Goal: Communication & Community: Answer question/provide support

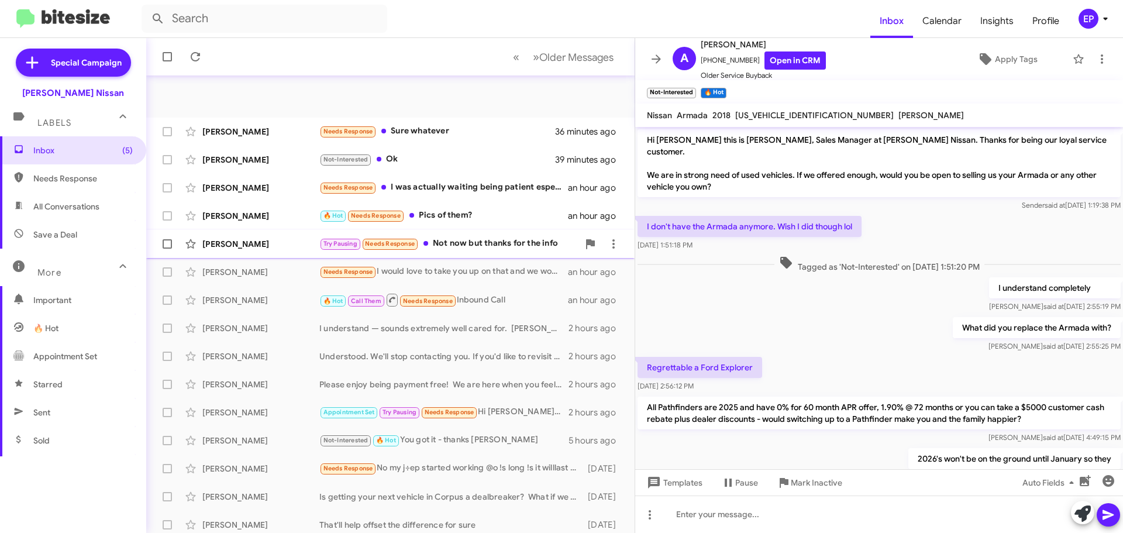
scroll to position [242, 0]
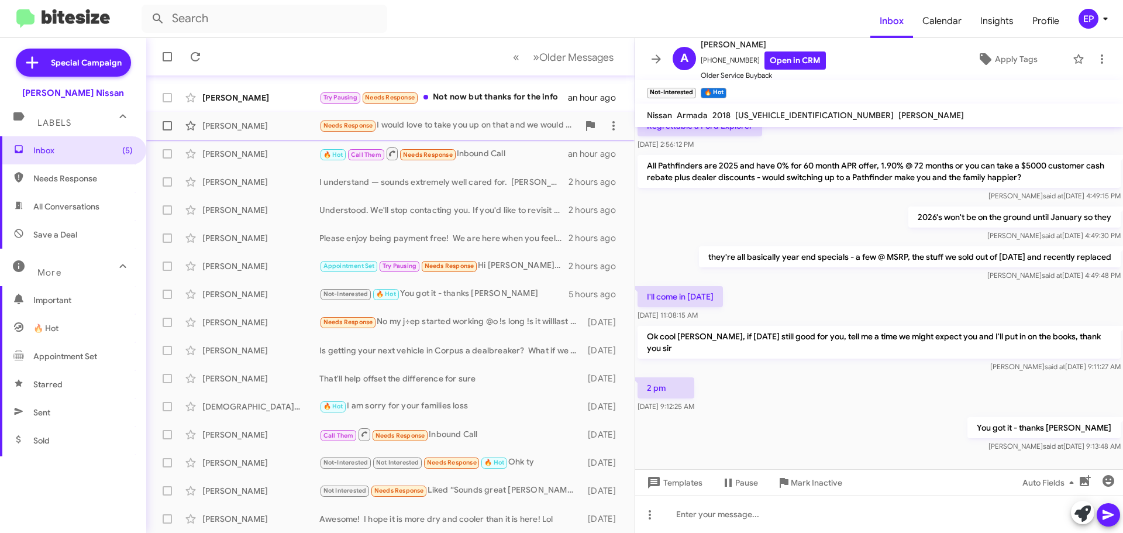
click at [461, 123] on div "Needs Response I would love to take you up on that and we would like to trade i…" at bounding box center [448, 125] width 259 height 13
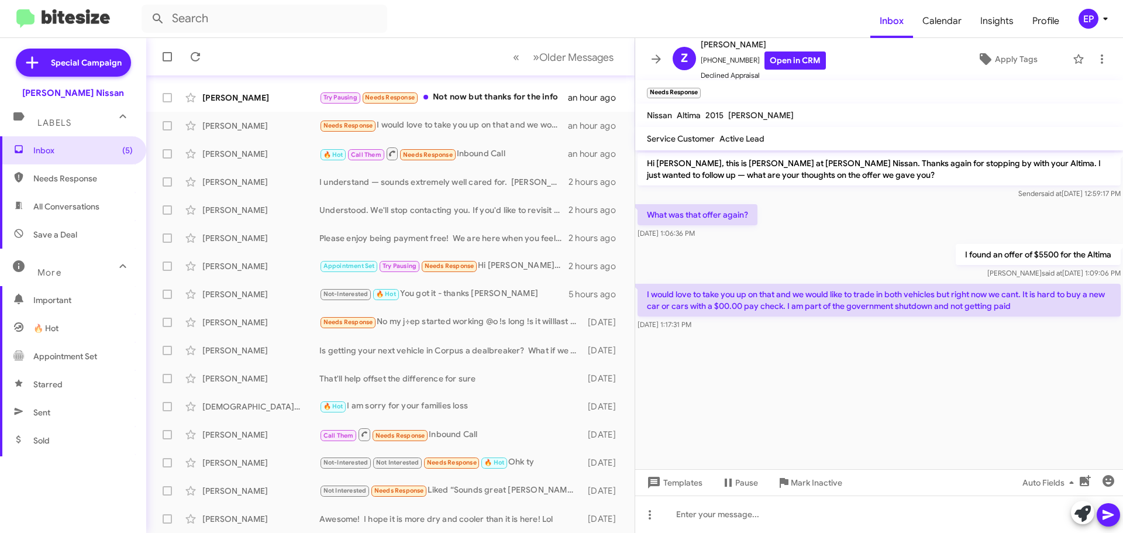
click at [842, 377] on cdk-virtual-scroll-viewport "Hi [PERSON_NAME], this is [PERSON_NAME] at [PERSON_NAME] Nissan. Thanks again f…" at bounding box center [879, 309] width 488 height 319
click at [806, 415] on cdk-virtual-scroll-viewport "Hi [PERSON_NAME], this is [PERSON_NAME] at [PERSON_NAME] Nissan. Thanks again f…" at bounding box center [879, 309] width 488 height 319
click at [807, 416] on cdk-virtual-scroll-viewport "Hi [PERSON_NAME], this is [PERSON_NAME] at [PERSON_NAME] Nissan. Thanks again f…" at bounding box center [879, 309] width 488 height 319
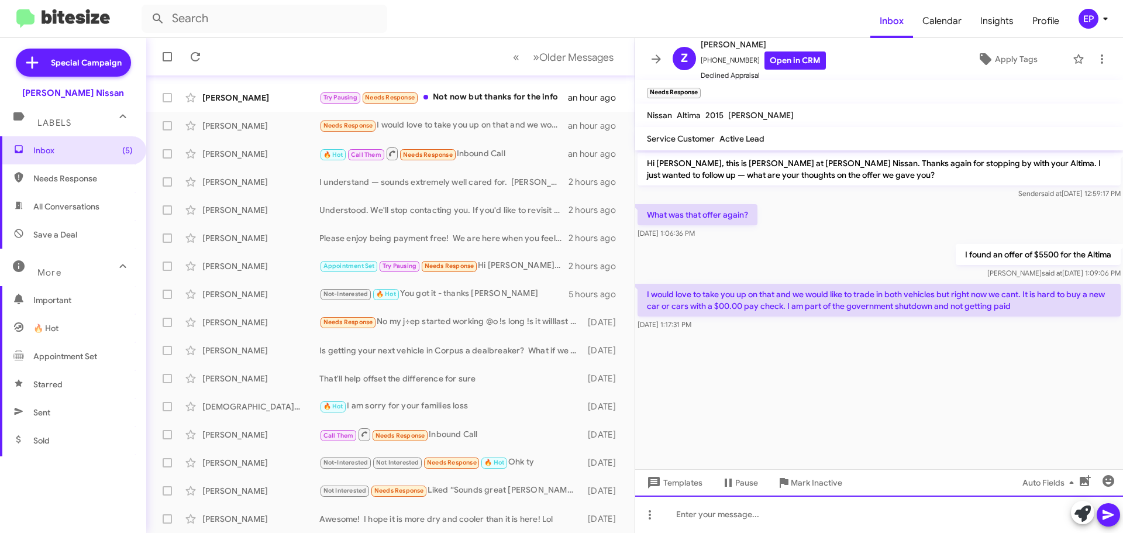
click at [845, 519] on div at bounding box center [879, 513] width 488 height 37
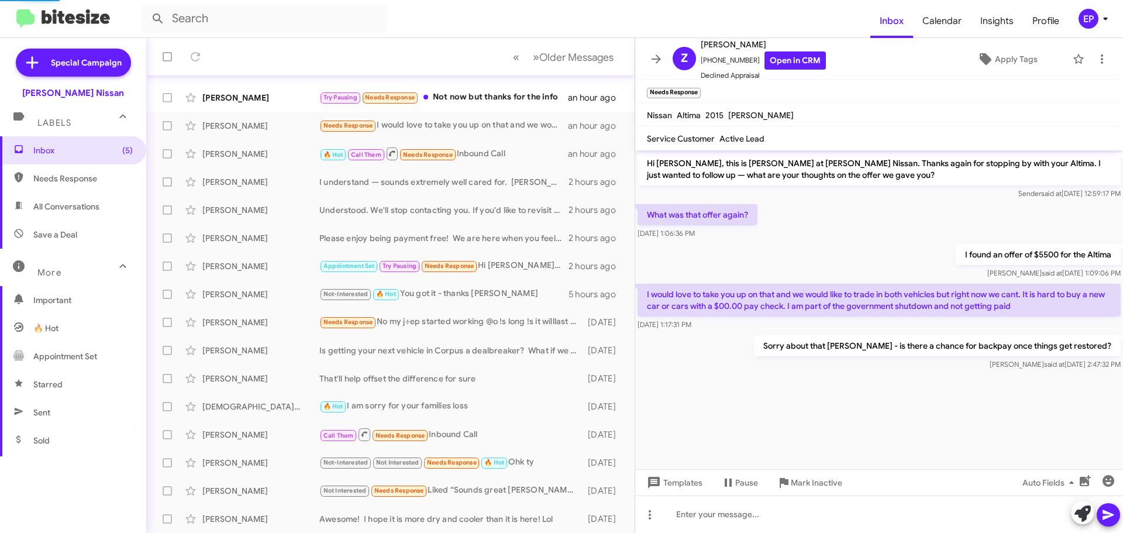
click at [867, 413] on cdk-virtual-scroll-viewport "Hi [PERSON_NAME], this is [PERSON_NAME] at [PERSON_NAME] Nissan. Thanks again f…" at bounding box center [879, 309] width 488 height 319
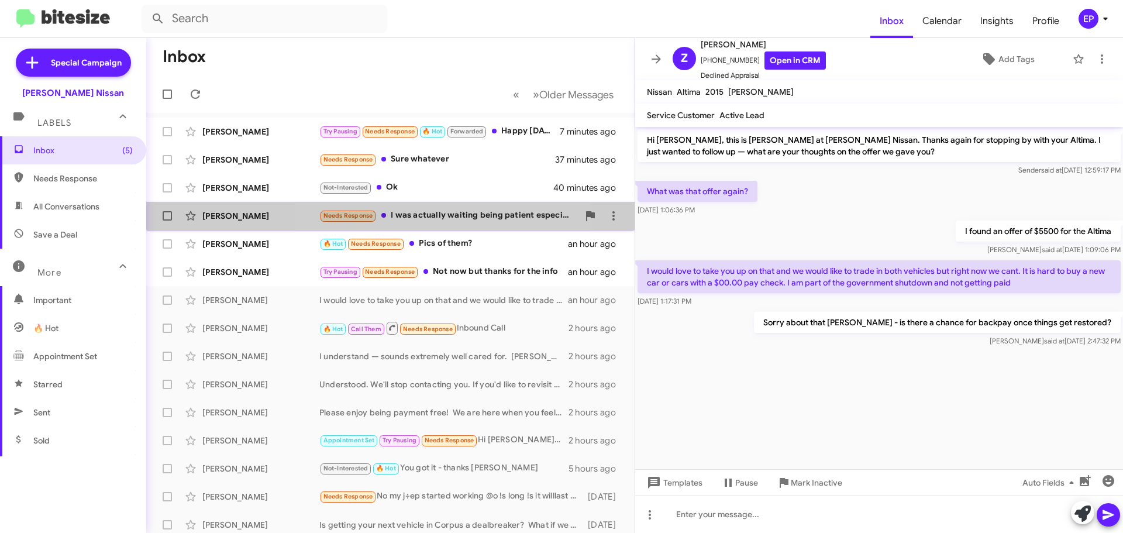
click at [443, 212] on div "Needs Response I was actually waiting being patient especially due to since I'v…" at bounding box center [448, 215] width 259 height 13
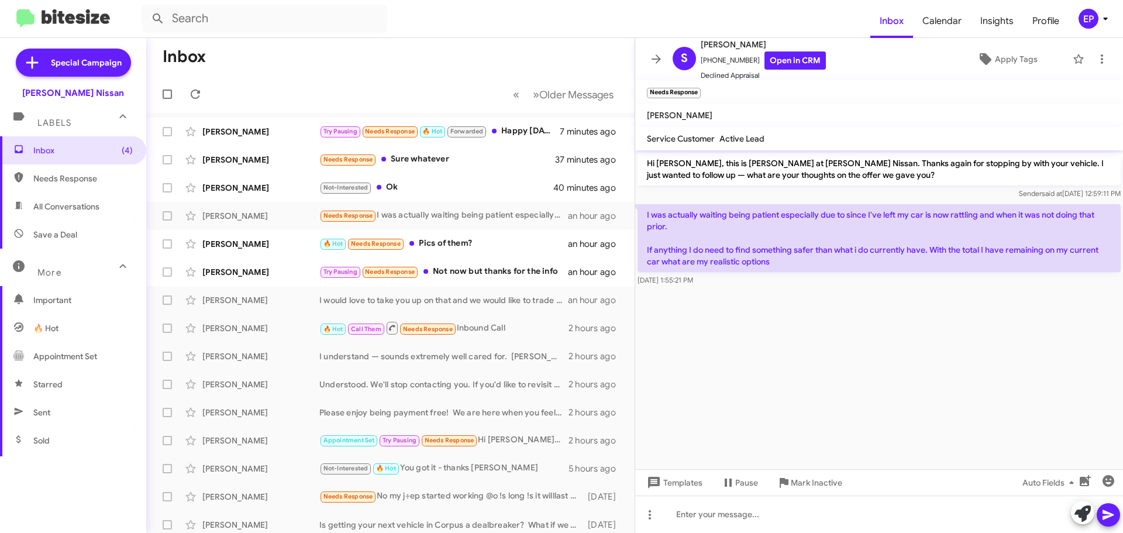
click at [889, 370] on cdk-virtual-scroll-viewport "Hi [PERSON_NAME], this is [PERSON_NAME] at [PERSON_NAME] Nissan. Thanks again f…" at bounding box center [879, 309] width 488 height 319
click at [894, 374] on cdk-virtual-scroll-viewport "Hi [PERSON_NAME], this is [PERSON_NAME] at [PERSON_NAME] Nissan. Thanks again f…" at bounding box center [879, 309] width 488 height 319
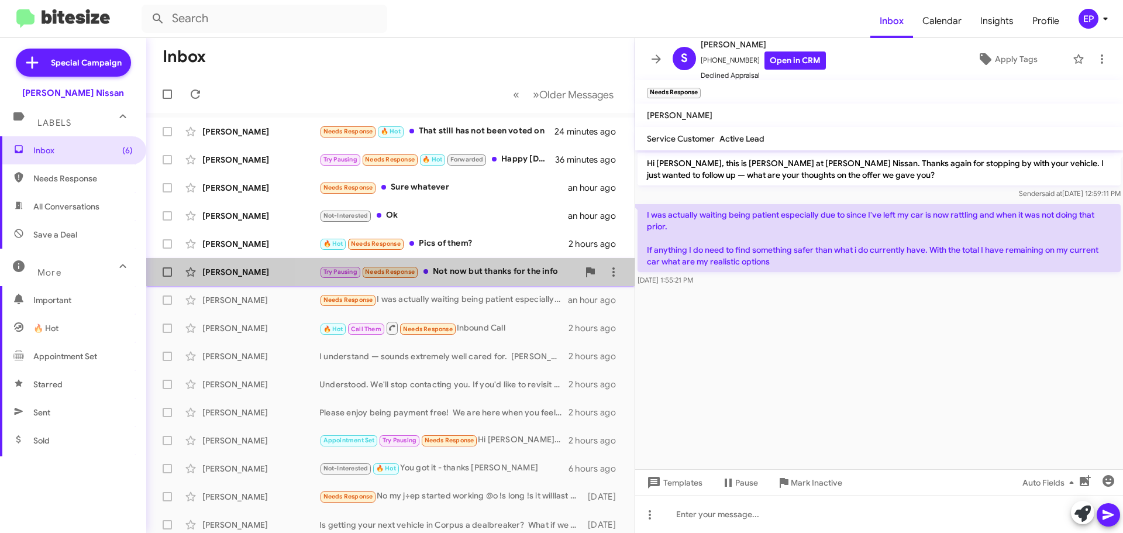
click at [462, 268] on div "Try Pausing Needs Response Not now but thanks for the info" at bounding box center [448, 271] width 259 height 13
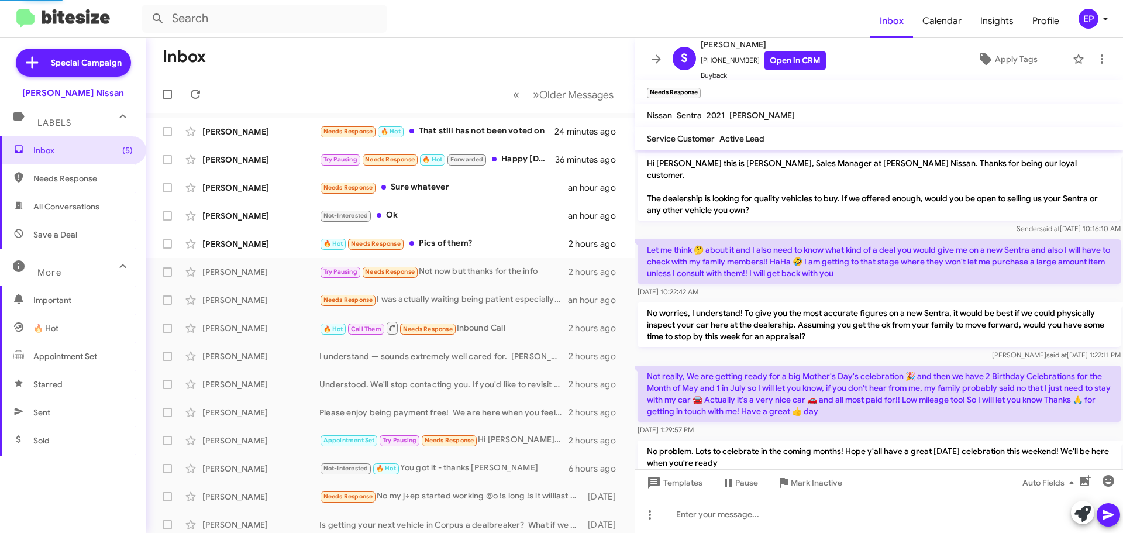
scroll to position [163, 0]
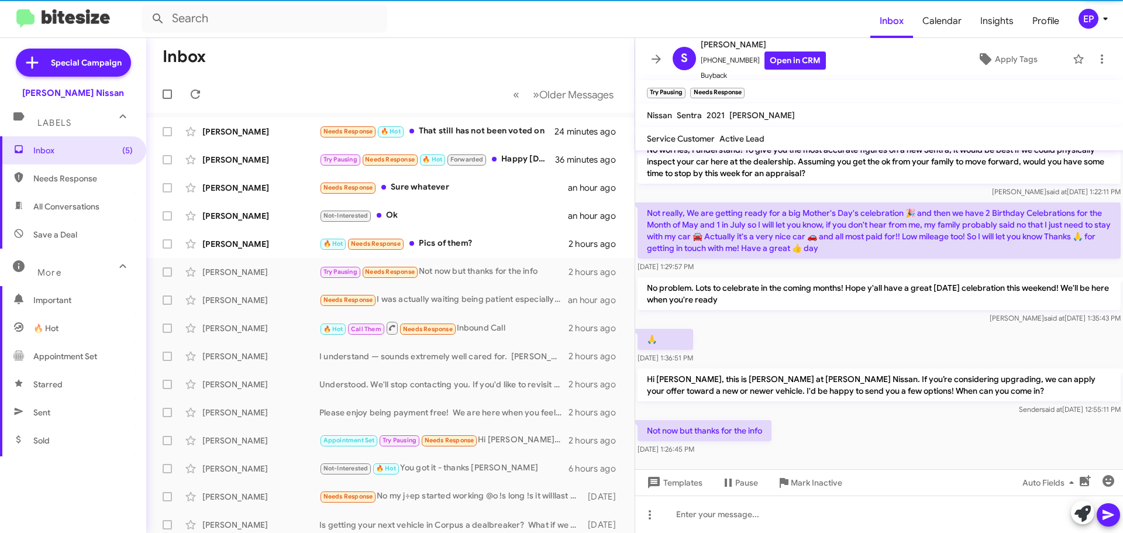
click at [891, 337] on div "🙏 [DATE] 1:36:51 PM" at bounding box center [879, 346] width 488 height 40
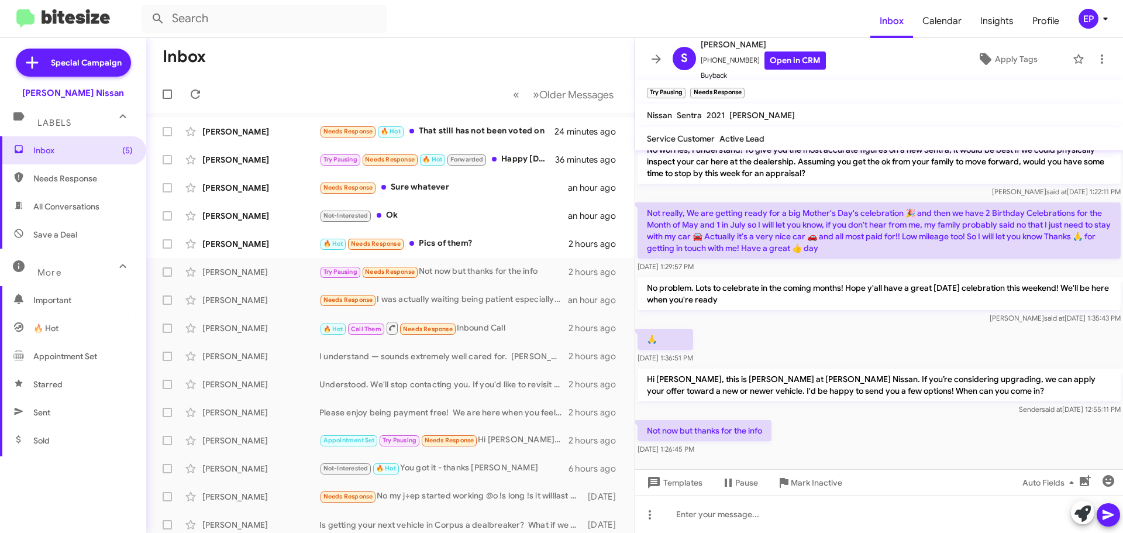
click at [902, 426] on div "Not now but thanks for the info [DATE] 1:26:45 PM" at bounding box center [879, 438] width 488 height 40
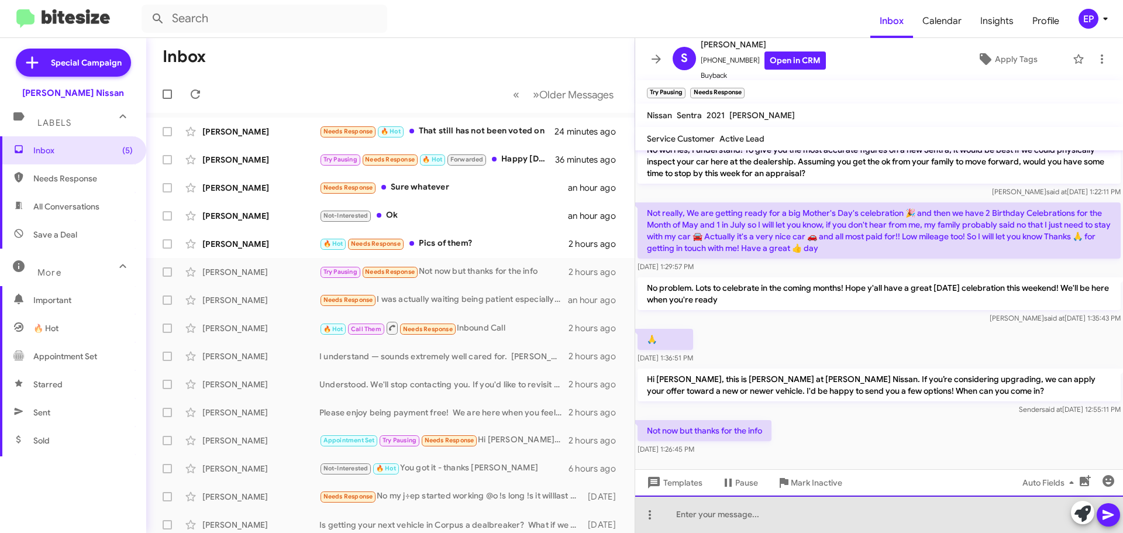
click at [826, 523] on div at bounding box center [879, 513] width 488 height 37
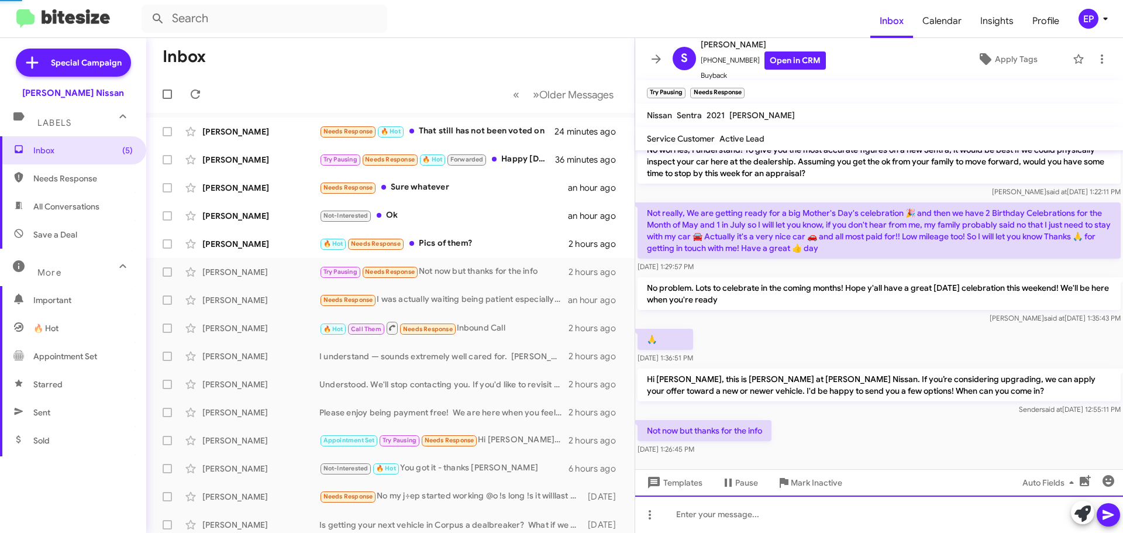
scroll to position [0, 0]
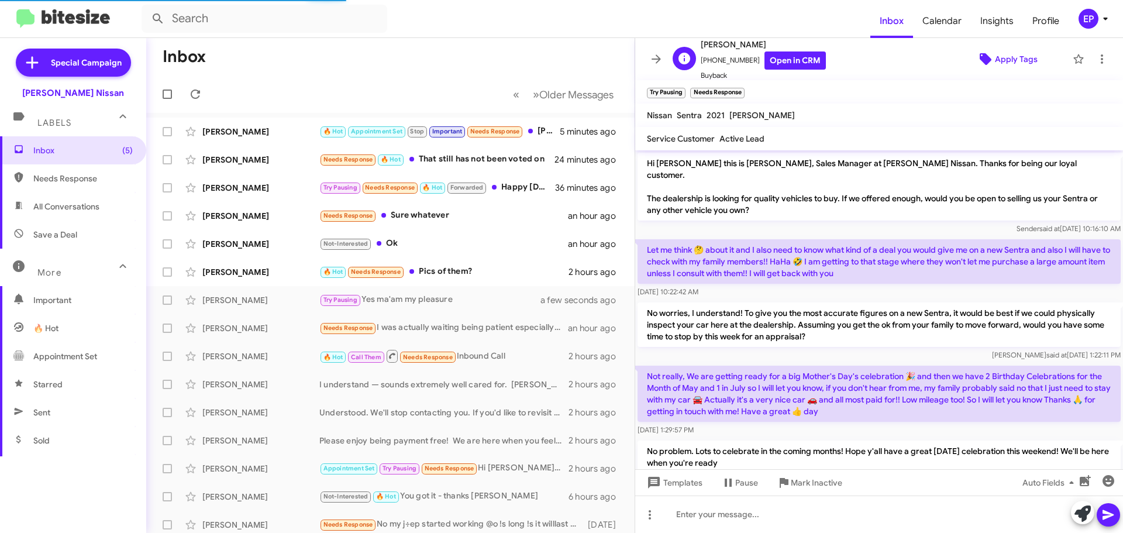
click at [1000, 61] on span "Apply Tags" at bounding box center [1016, 59] width 43 height 21
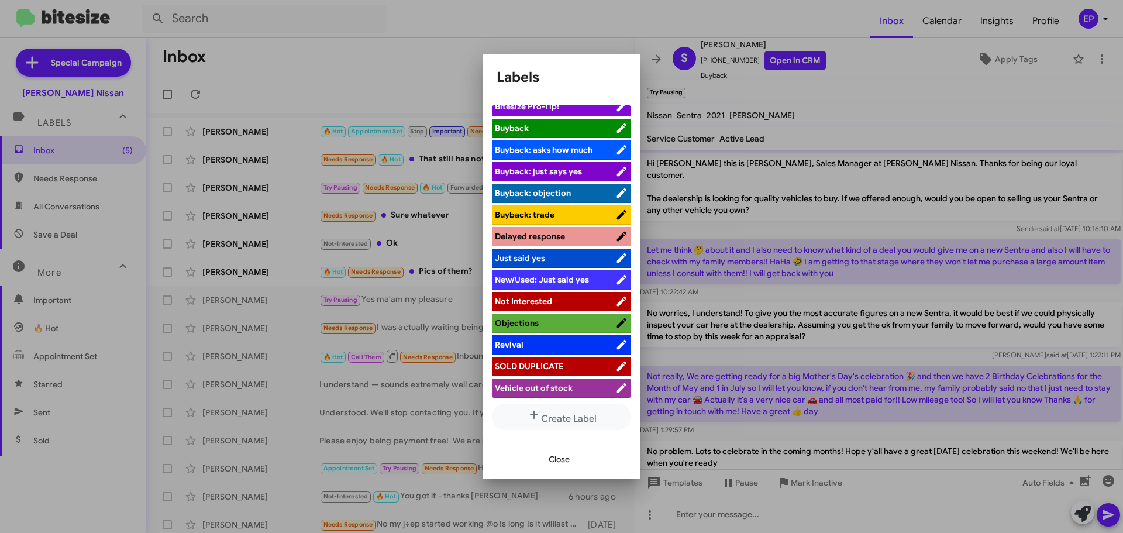
scroll to position [53, 0]
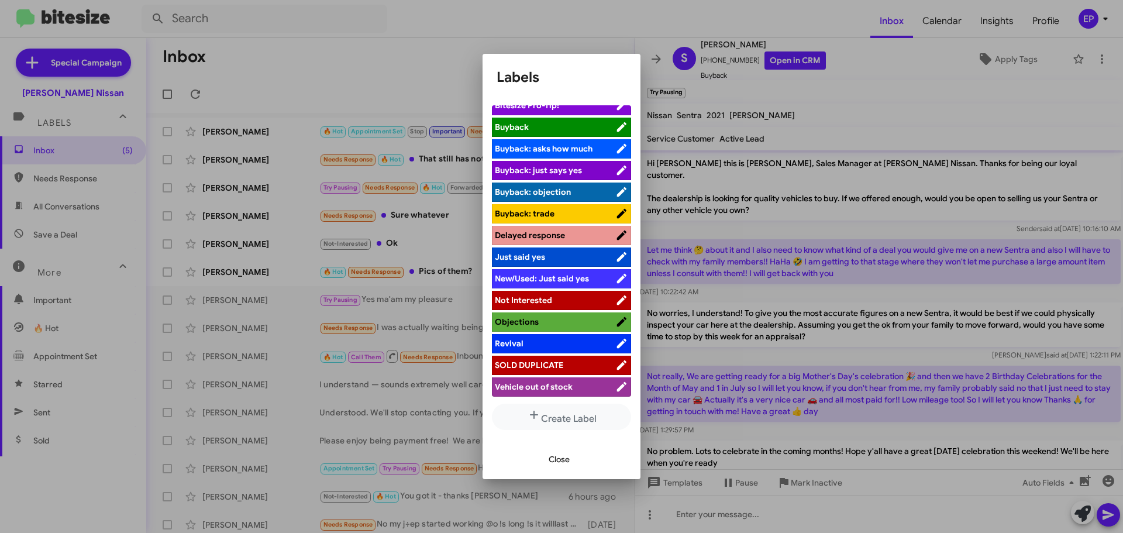
click at [544, 298] on span "Not Interested" at bounding box center [523, 300] width 57 height 11
click at [569, 460] on span "Close" at bounding box center [559, 459] width 21 height 21
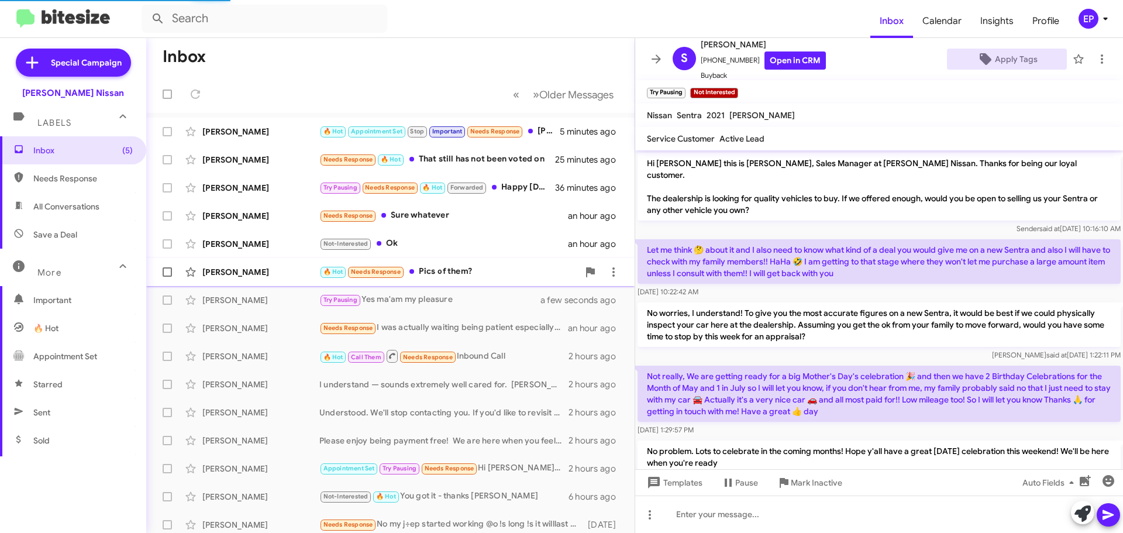
click at [443, 271] on div "🔥 Hot Needs Response Pics of them?" at bounding box center [448, 271] width 259 height 13
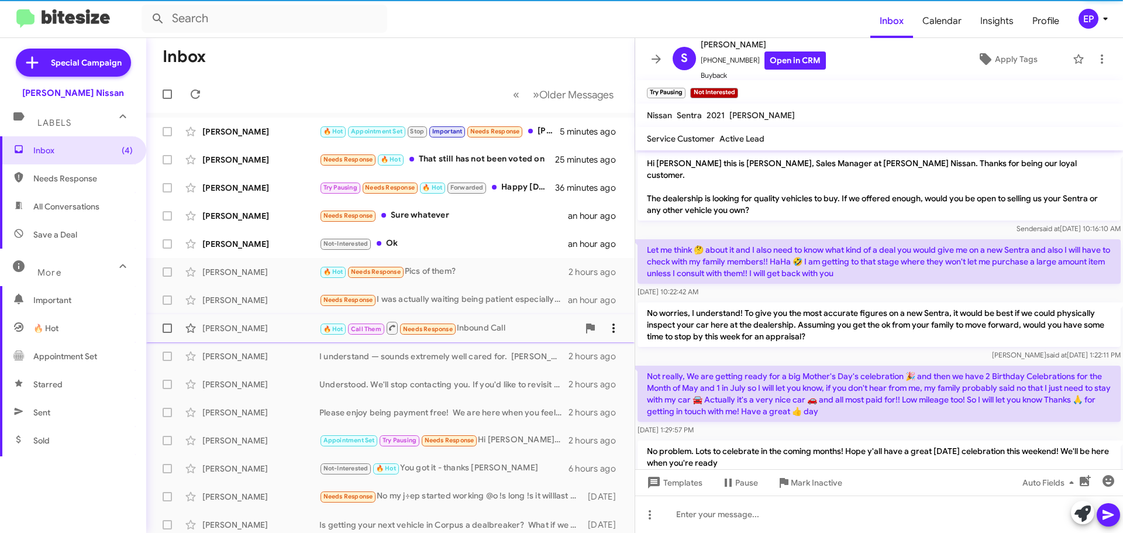
scroll to position [143, 0]
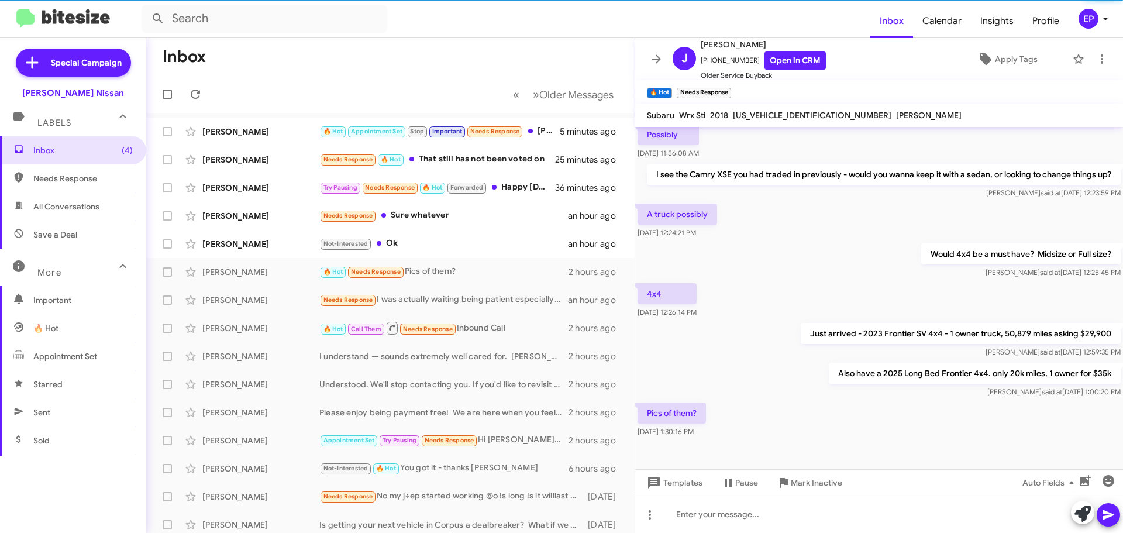
click at [875, 392] on div "[PERSON_NAME] at [DATE] 1:00:20 PM" at bounding box center [975, 392] width 292 height 12
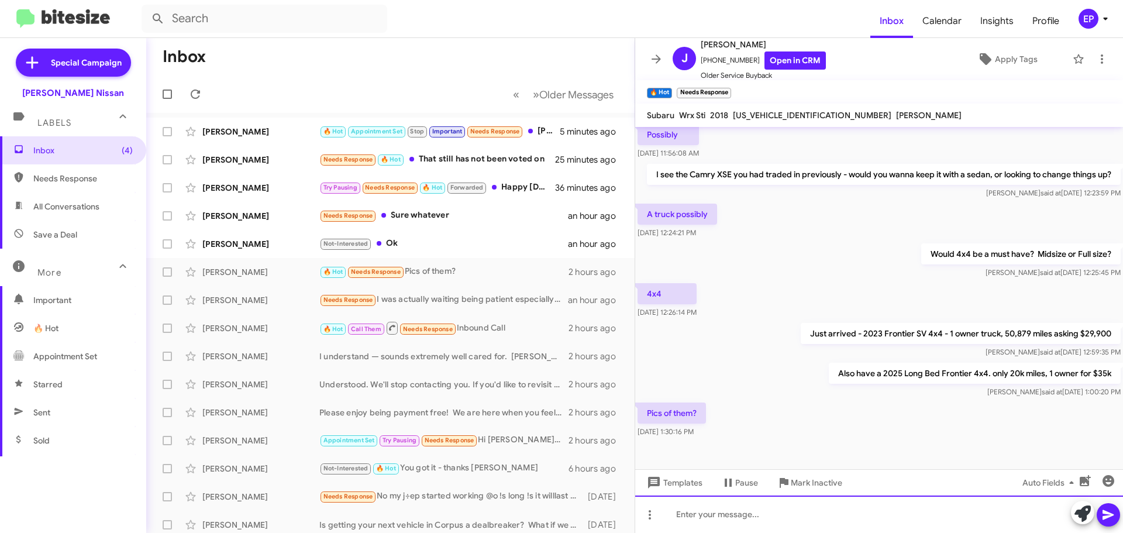
click at [762, 511] on div at bounding box center [879, 513] width 488 height 37
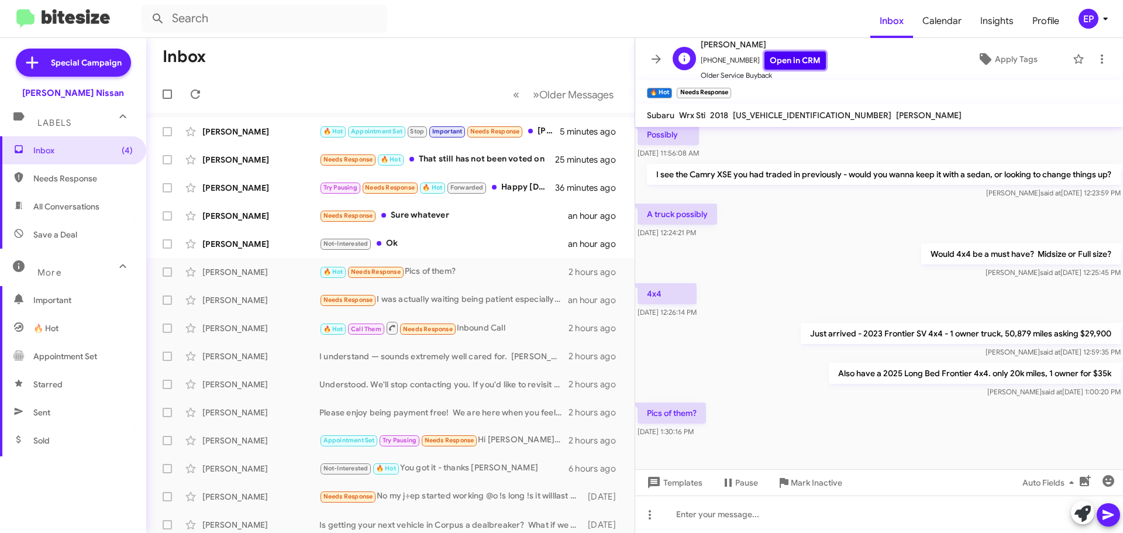
click at [781, 66] on link "Open in CRM" at bounding box center [794, 60] width 61 height 18
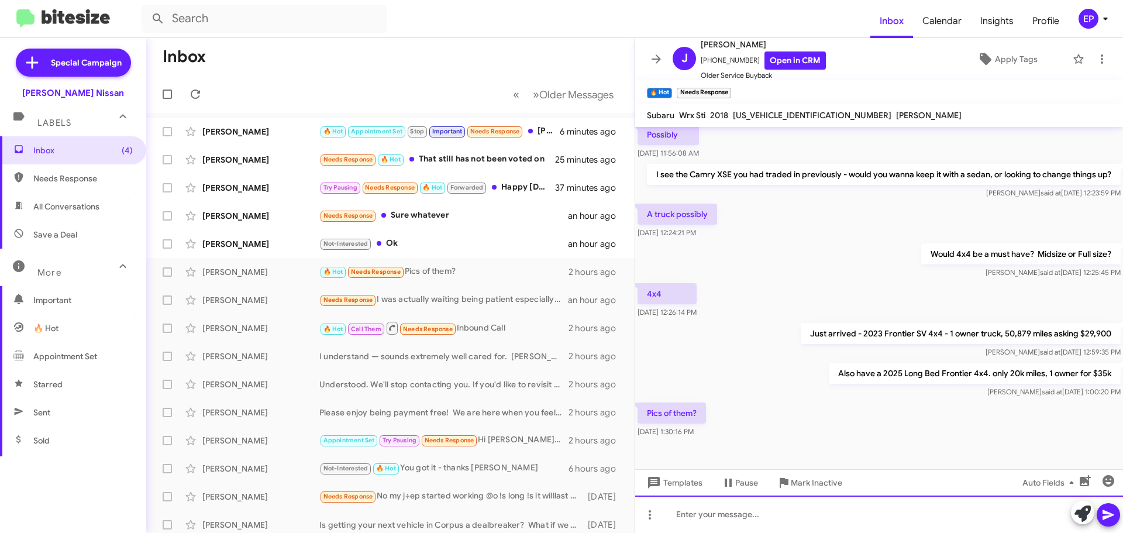
click at [762, 510] on div at bounding box center [879, 513] width 488 height 37
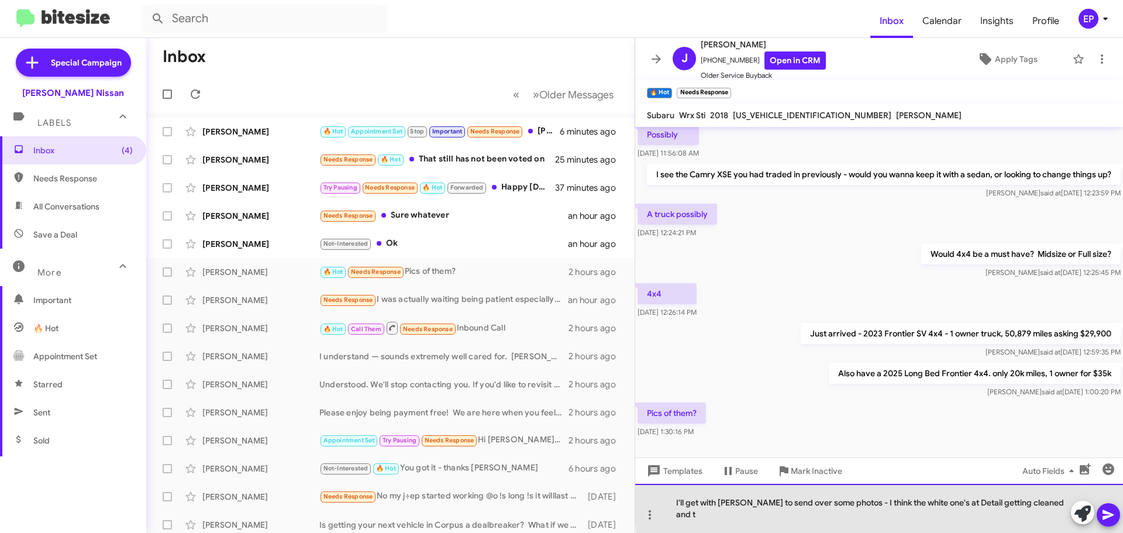
drag, startPoint x: 924, startPoint y: 516, endPoint x: 884, endPoint y: 513, distance: 40.5
click at [884, 513] on div "I'll get with [PERSON_NAME] to send over some photos - I think the white one's …" at bounding box center [879, 508] width 488 height 49
drag, startPoint x: 1024, startPoint y: 512, endPoint x: 1067, endPoint y: 512, distance: 43.3
click at [1067, 512] on div "I'll get with [PERSON_NAME] to send over some photos - I think the Long bed is …" at bounding box center [879, 508] width 488 height 49
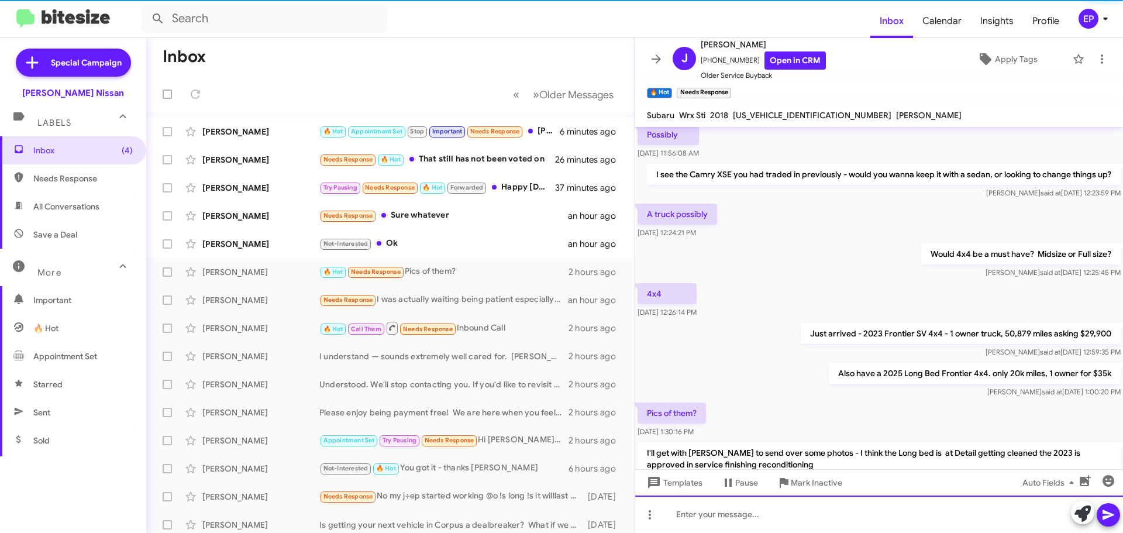
scroll to position [0, 0]
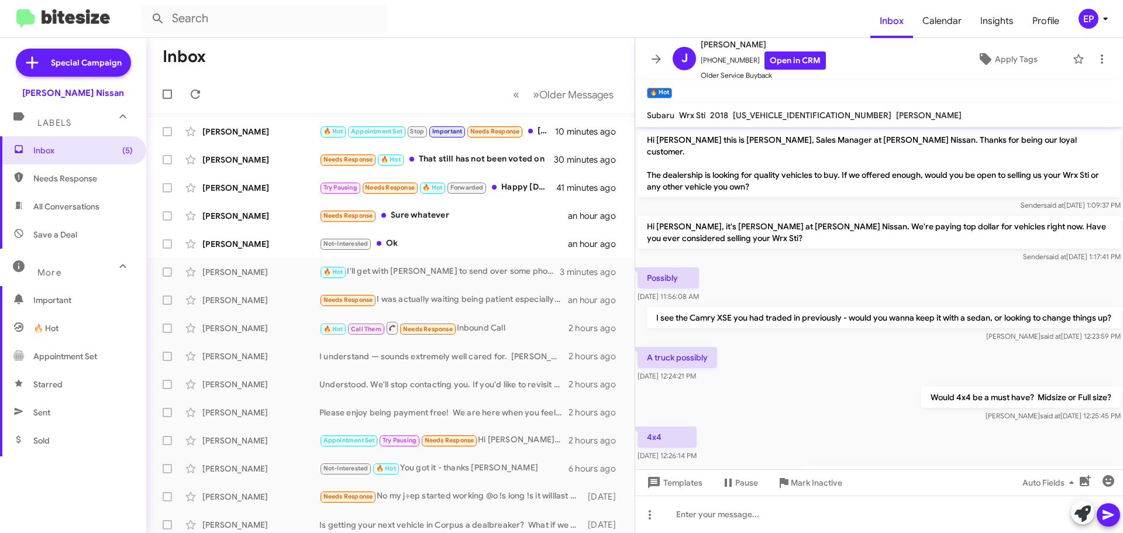
click at [911, 381] on div "A truck possibly [DATE] 12:24:21 PM" at bounding box center [879, 364] width 488 height 40
click at [455, 245] on div "Not-Interested Ok" at bounding box center [448, 243] width 259 height 13
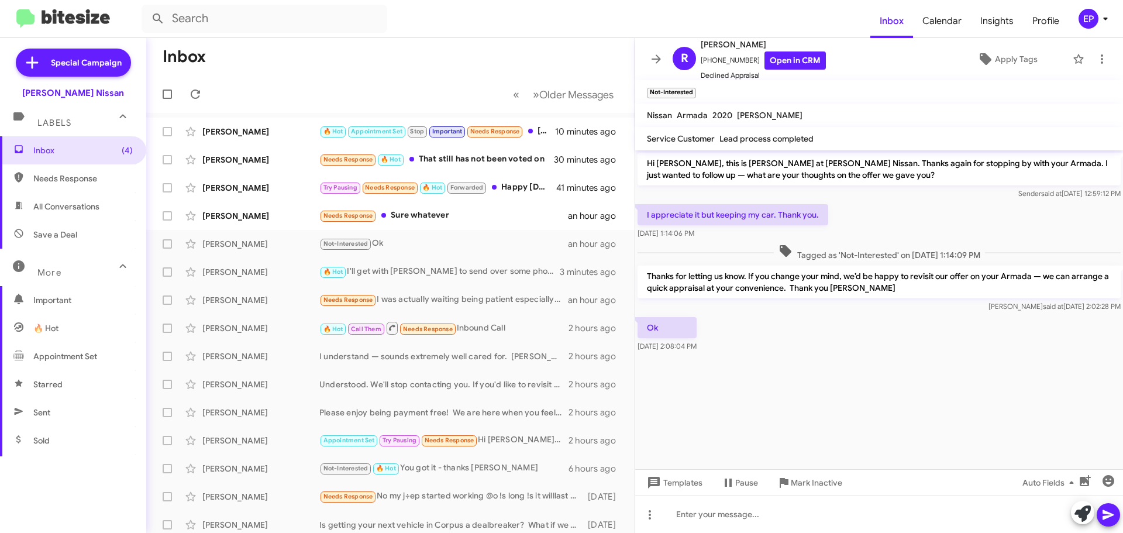
click at [909, 332] on div "Ok [DATE] 2:08:04 PM" at bounding box center [879, 335] width 488 height 40
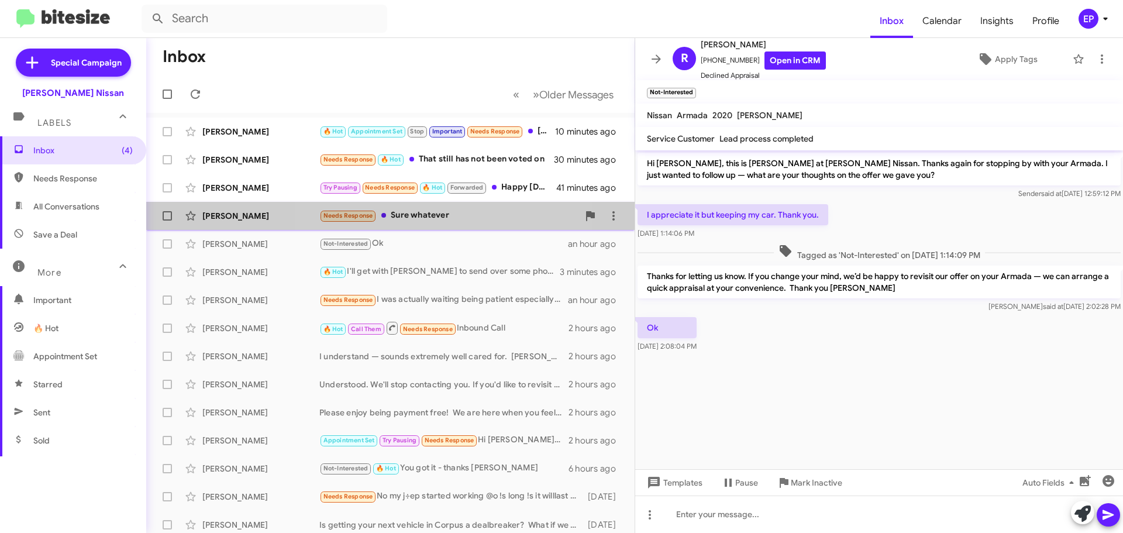
click at [419, 216] on div "Needs Response Sure whatever" at bounding box center [448, 215] width 259 height 13
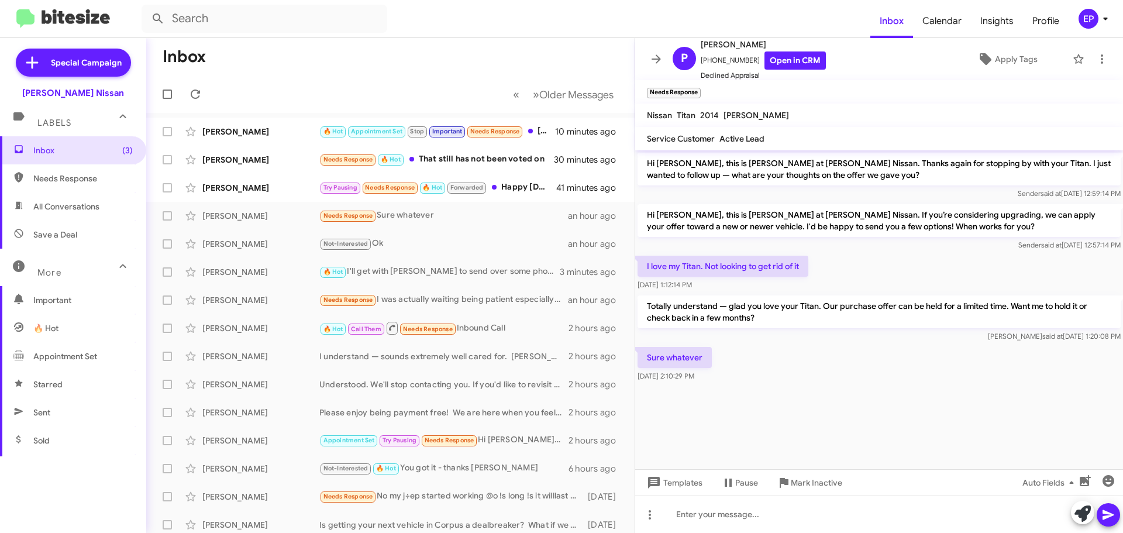
click at [804, 375] on div "Sure whatever [DATE] 2:10:29 PM" at bounding box center [879, 364] width 488 height 40
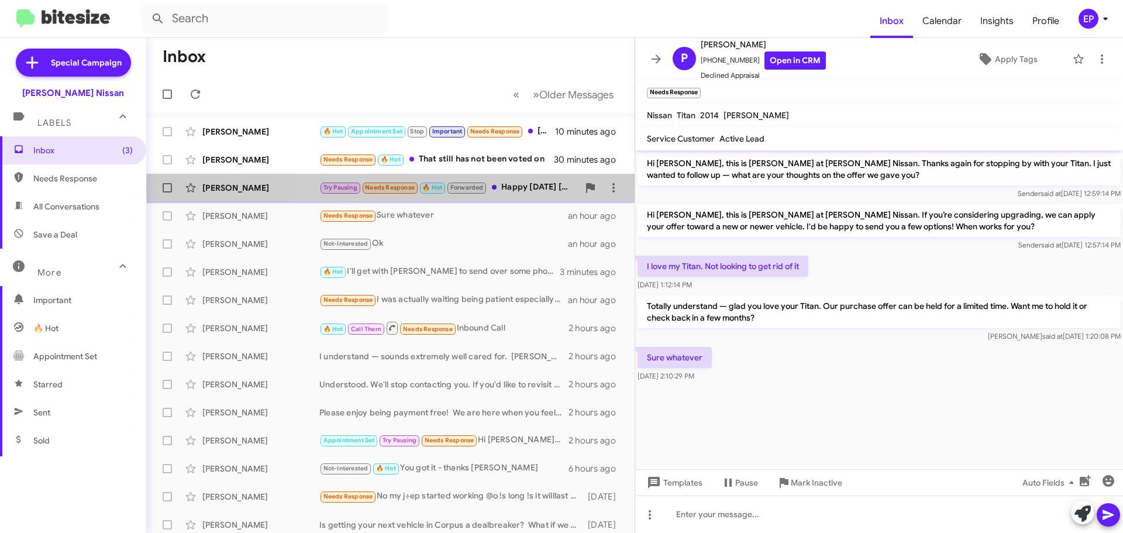
click at [516, 187] on div "Try Pausing Needs Response 🔥 Hot Forwarded Happy [DATE] [PERSON_NAME]. I'm sorr…" at bounding box center [448, 187] width 259 height 13
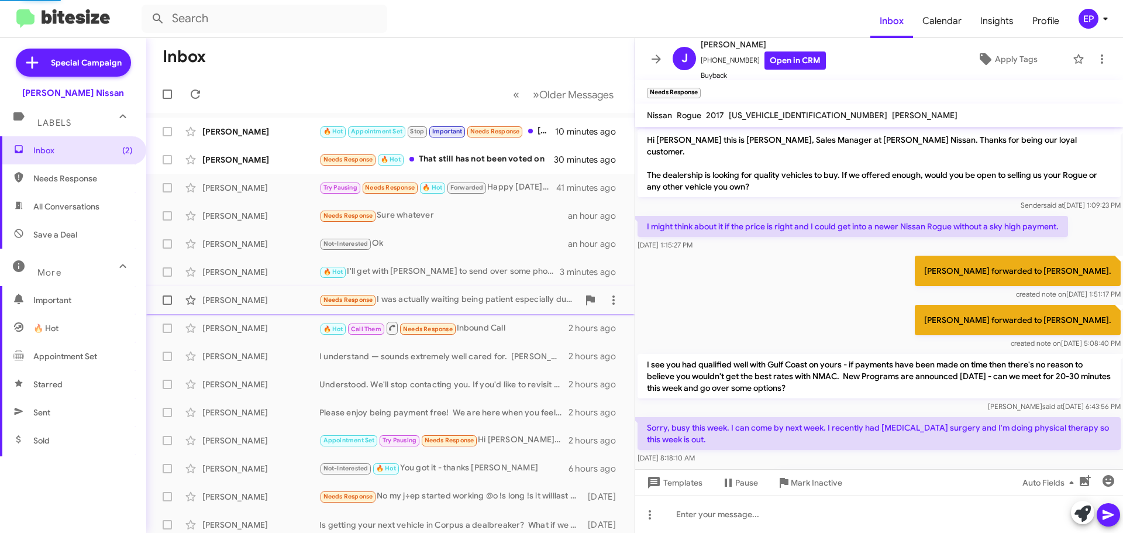
scroll to position [209, 0]
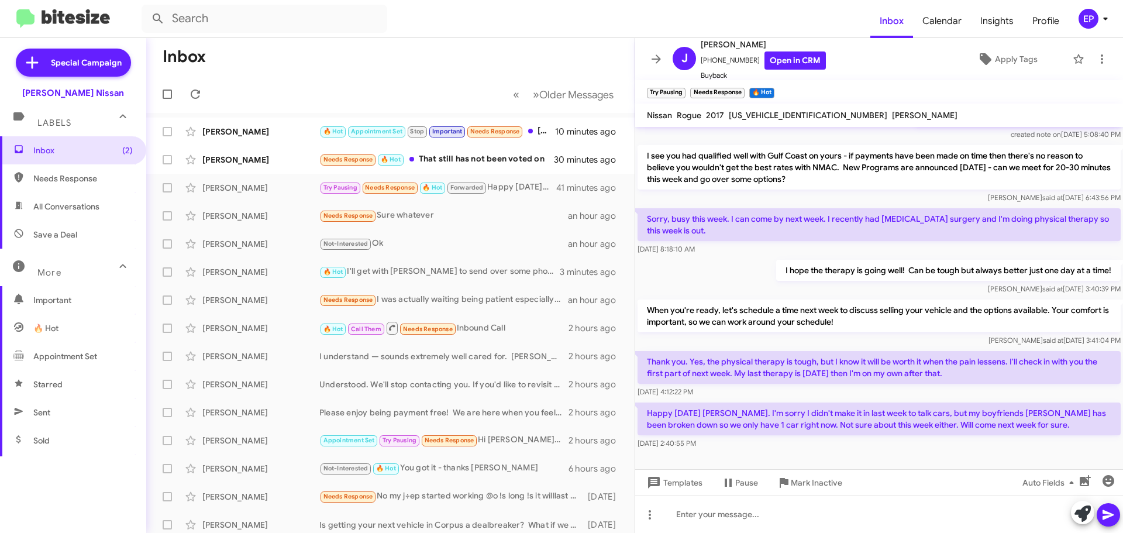
click at [856, 335] on div "[PERSON_NAME] at [DATE] 3:41:04 PM" at bounding box center [879, 341] width 483 height 12
click at [863, 452] on div at bounding box center [879, 466] width 488 height 29
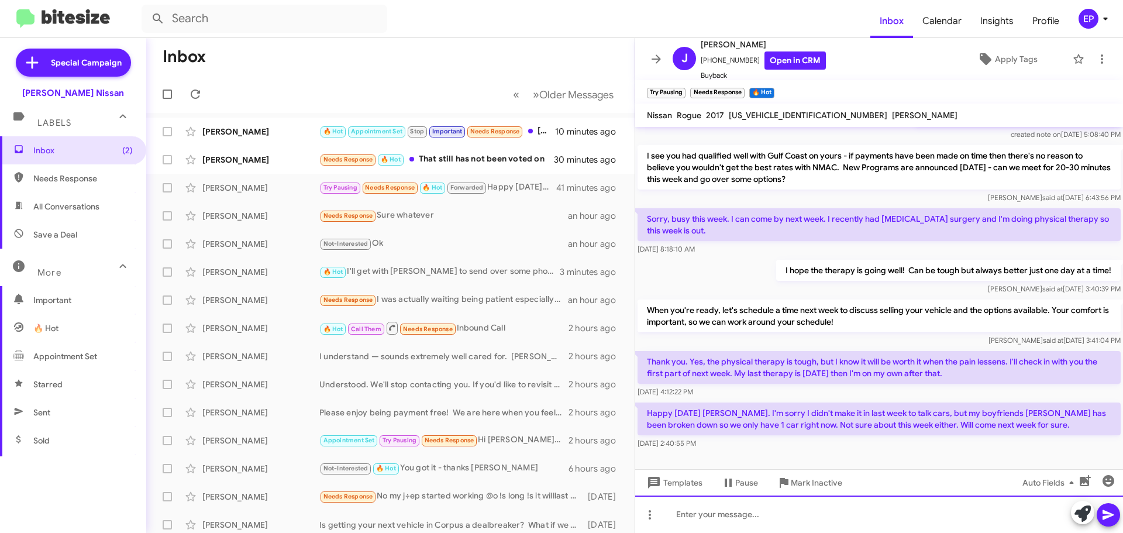
click at [857, 512] on div at bounding box center [879, 513] width 488 height 37
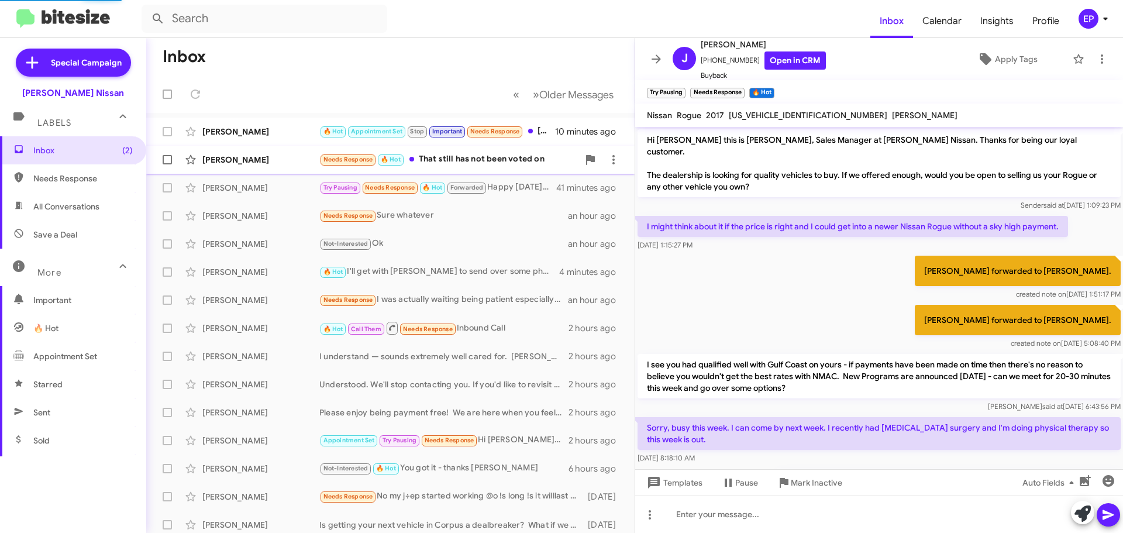
click at [484, 167] on div "[PERSON_NAME] Needs Response 🔥 Hot That still has not been voted on 30 minutes …" at bounding box center [391, 159] width 470 height 23
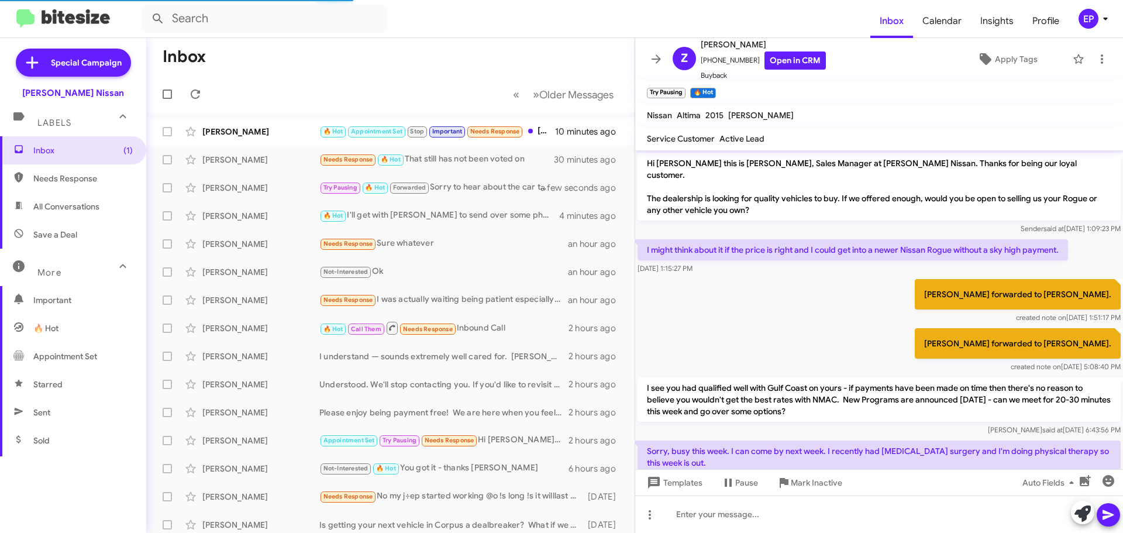
scroll to position [4, 0]
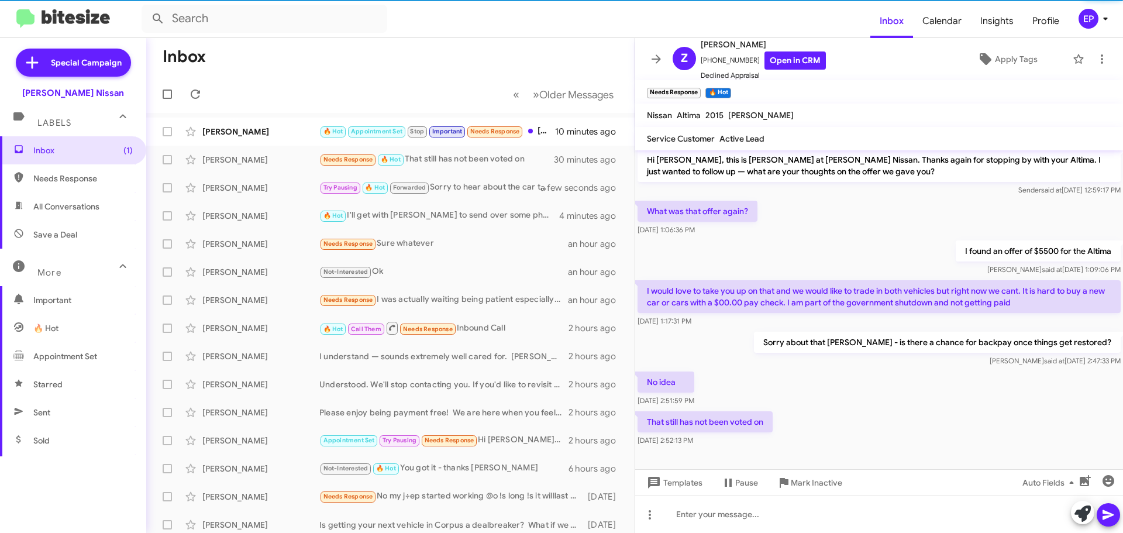
click at [808, 378] on div "No idea [DATE] 2:51:59 PM" at bounding box center [879, 389] width 488 height 40
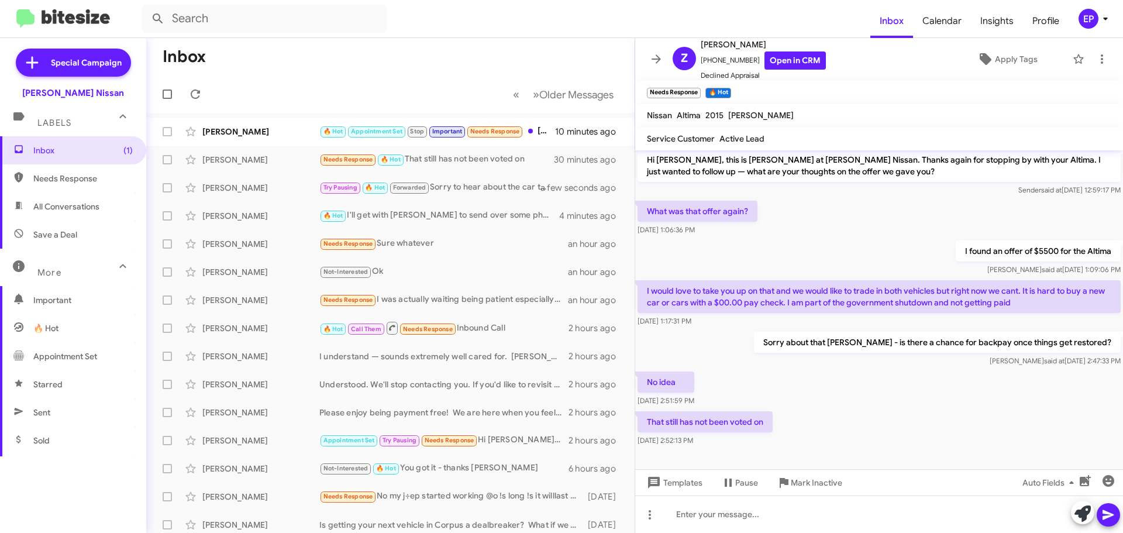
click at [814, 384] on div "No idea [DATE] 2:51:59 PM" at bounding box center [879, 389] width 488 height 40
click at [254, 125] on div "[PERSON_NAME] 🔥 Hot Appointment Set Stop Important Needs Response [PERSON_NAME]…" at bounding box center [391, 131] width 470 height 23
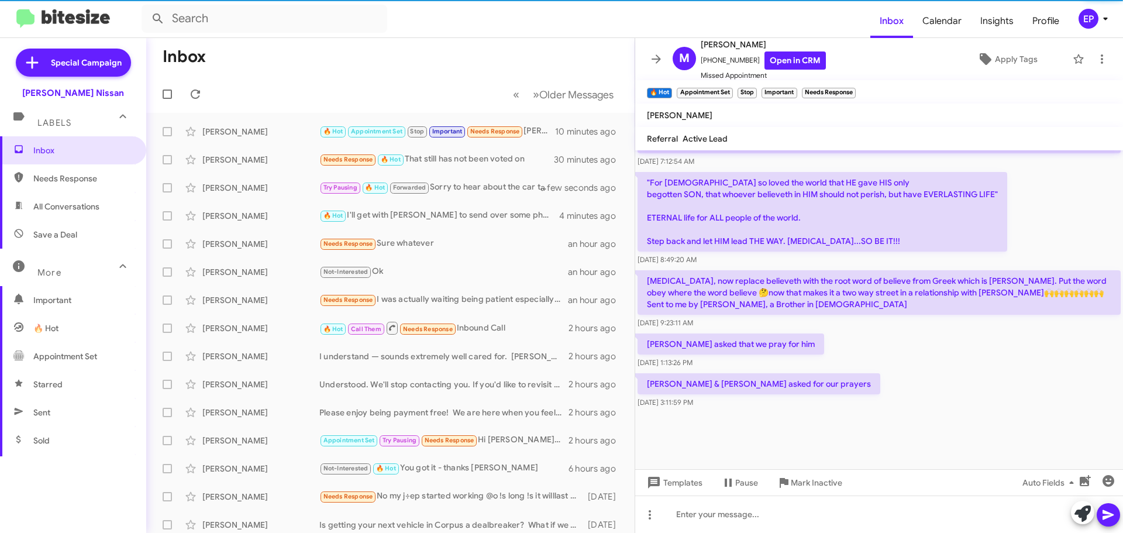
click at [937, 398] on div "[PERSON_NAME] & [PERSON_NAME] asked for our prayers [DATE] 3:11:59 PM" at bounding box center [879, 391] width 488 height 40
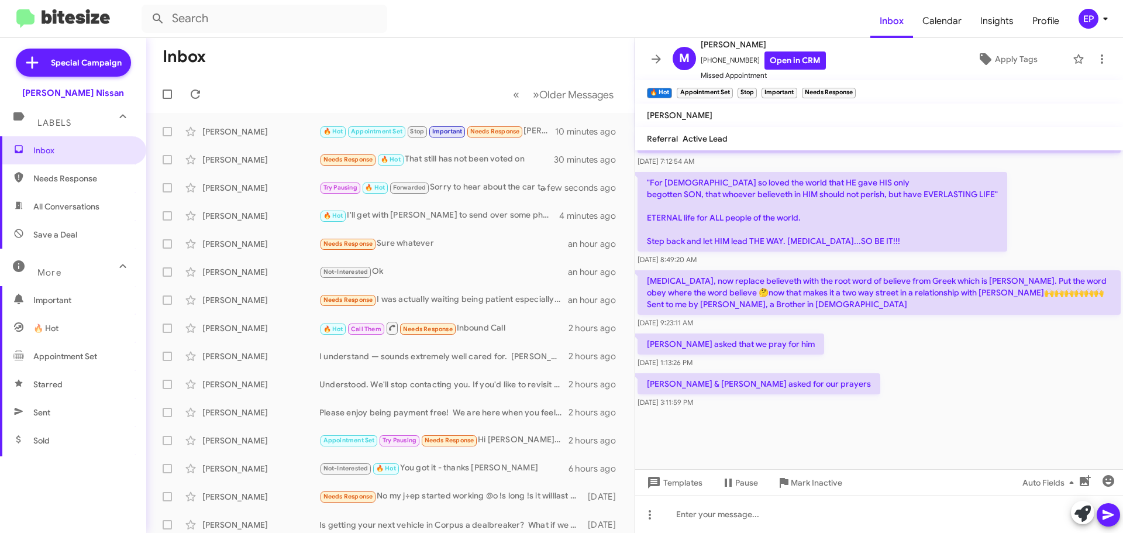
click at [937, 398] on div "[PERSON_NAME] & [PERSON_NAME] asked for our prayers [DATE] 3:11:59 PM" at bounding box center [879, 391] width 488 height 40
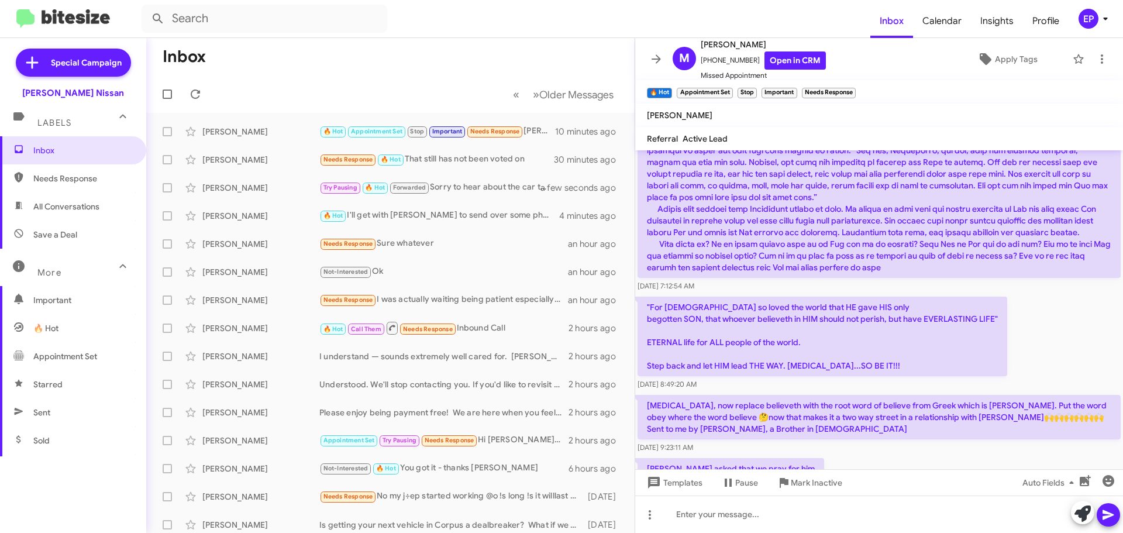
scroll to position [2072, 0]
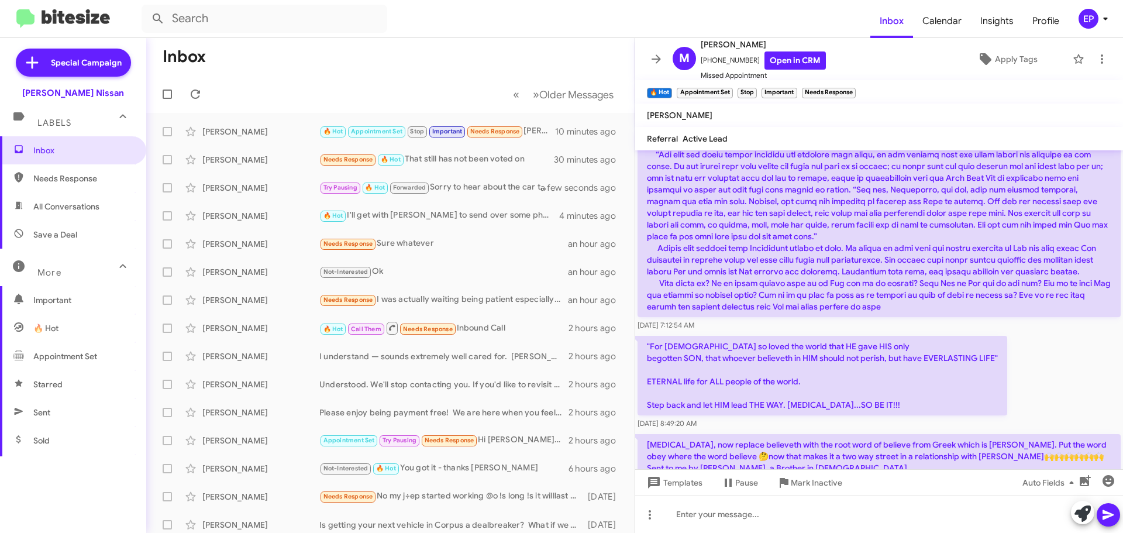
click at [936, 85] on mat-toolbar "🔥 Hot × Appointment Set × Stop Important × Needs Response ×" at bounding box center [879, 91] width 488 height 23
click at [1095, 60] on icon at bounding box center [1102, 59] width 14 height 14
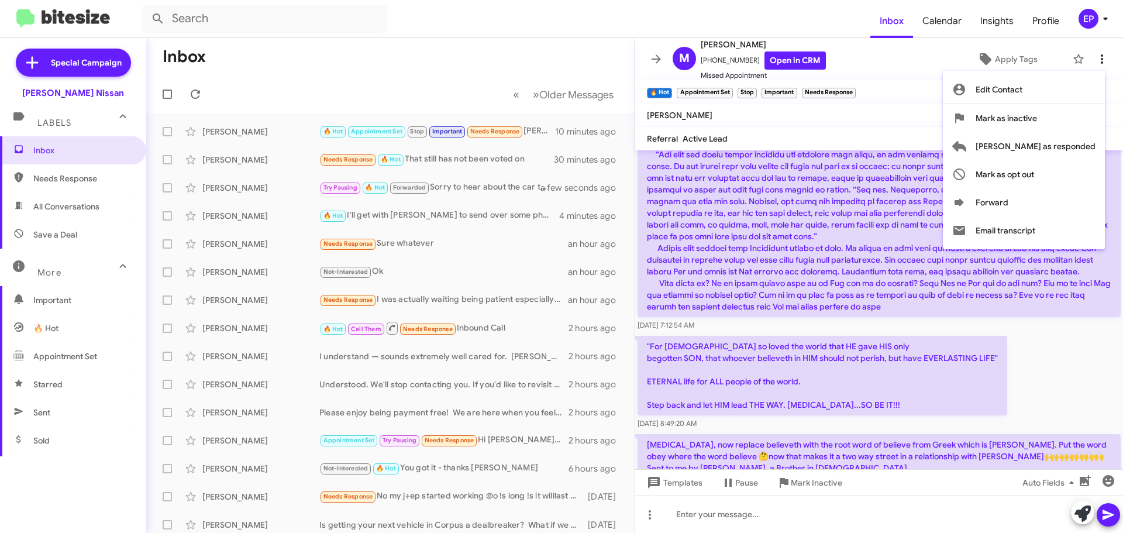
click at [1090, 60] on div at bounding box center [561, 266] width 1123 height 533
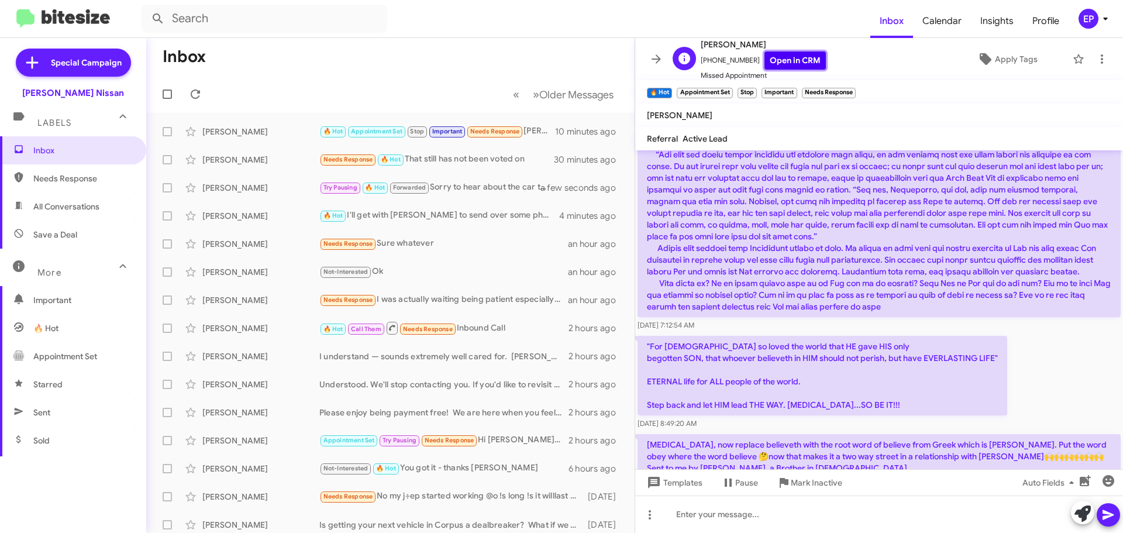
click at [788, 61] on link "Open in CRM" at bounding box center [794, 60] width 61 height 18
